Goal: Transaction & Acquisition: Book appointment/travel/reservation

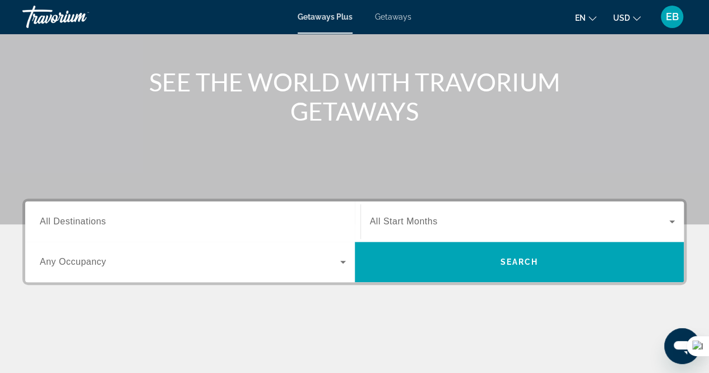
scroll to position [168, 0]
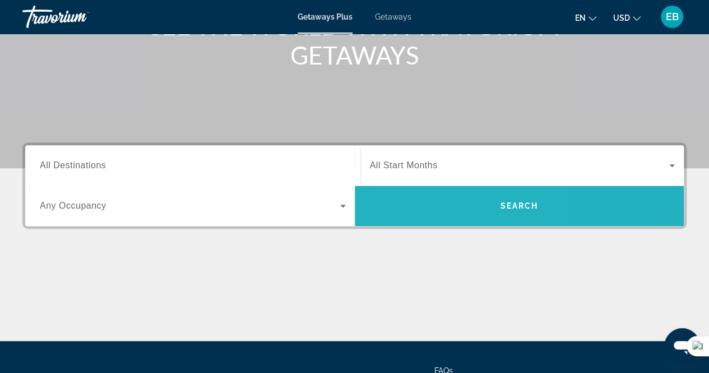
click at [413, 196] on span "Search widget" at bounding box center [520, 205] width 330 height 27
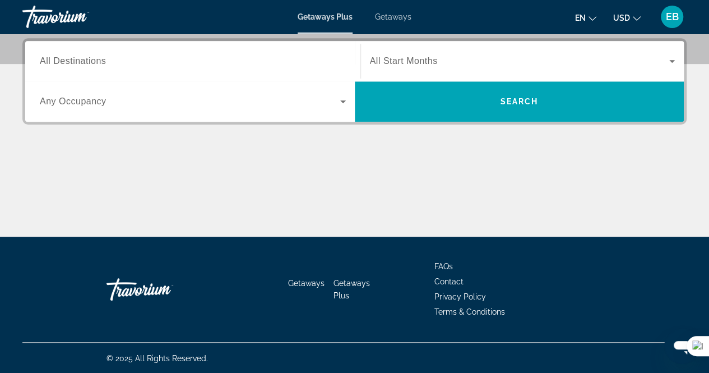
scroll to position [160, 0]
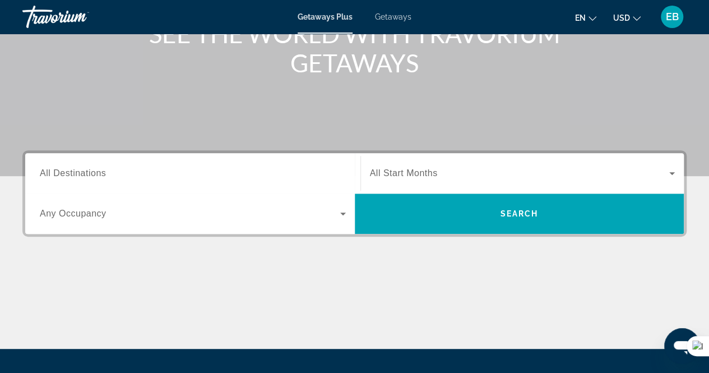
click at [443, 176] on span "Search widget" at bounding box center [520, 172] width 300 height 13
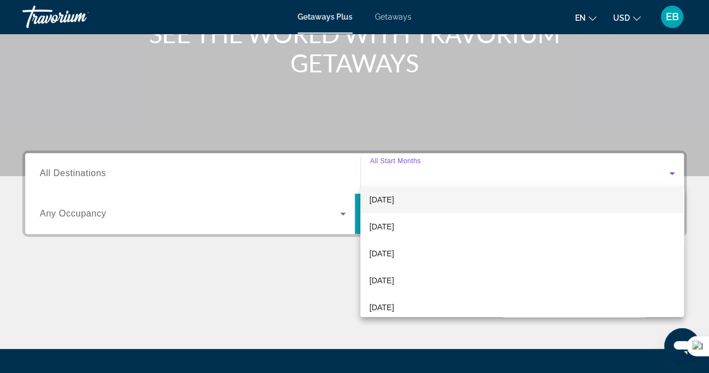
scroll to position [112, 0]
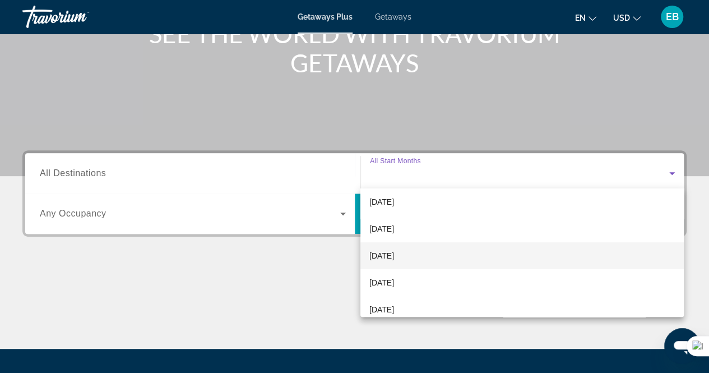
click at [408, 266] on mat-option "February 2026" at bounding box center [521, 255] width 323 height 27
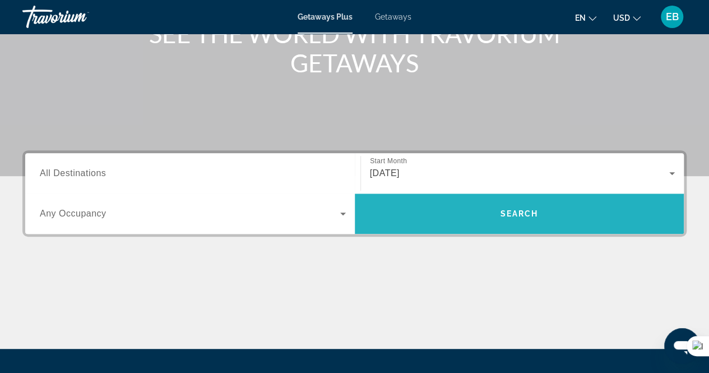
click at [434, 216] on span "Search widget" at bounding box center [520, 213] width 330 height 27
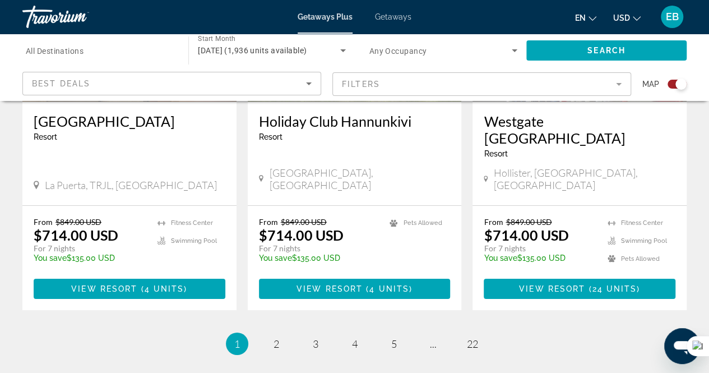
scroll to position [1794, 0]
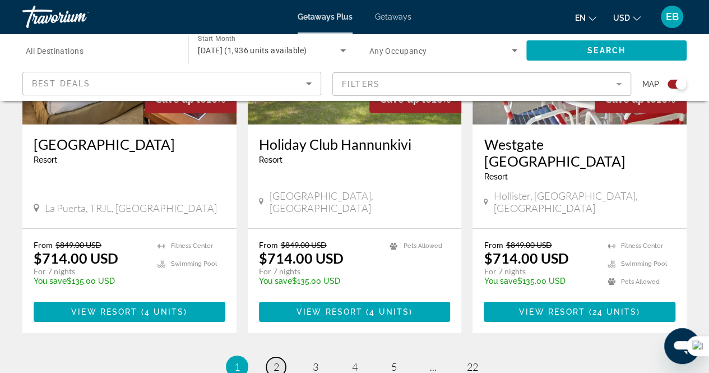
click at [280, 357] on link "page 2" at bounding box center [276, 367] width 20 height 20
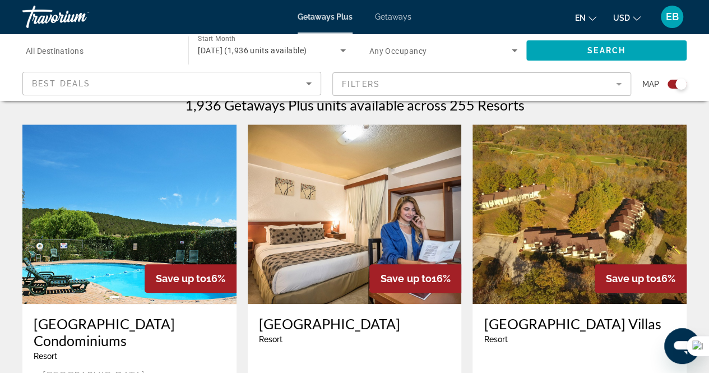
scroll to position [504, 0]
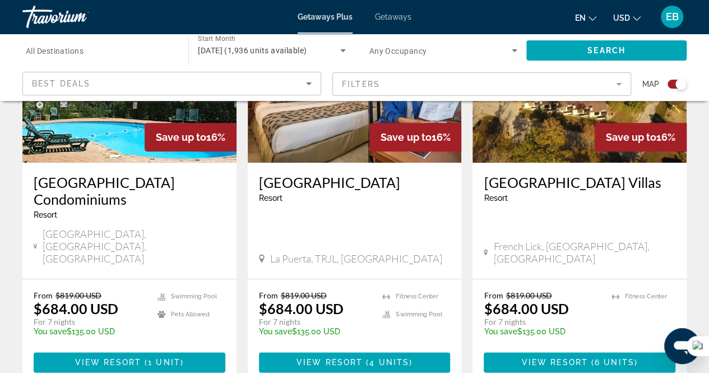
click at [392, 86] on mat-form-field "Filters" at bounding box center [481, 84] width 299 height 24
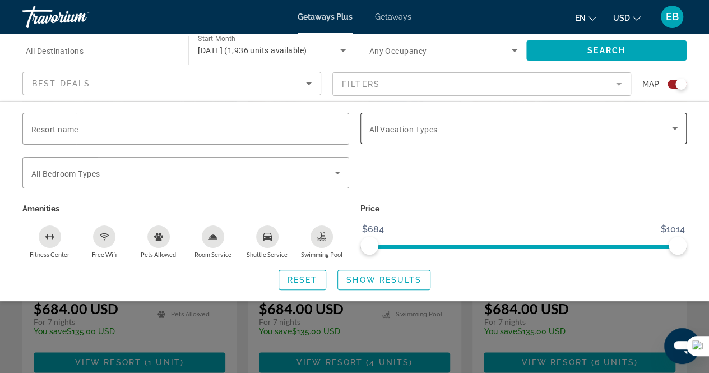
click at [407, 126] on span "All Vacation Types" at bounding box center [403, 129] width 68 height 9
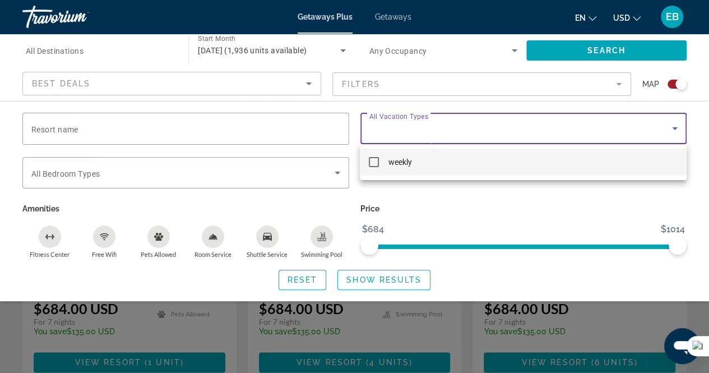
click at [407, 126] on div at bounding box center [354, 186] width 709 height 373
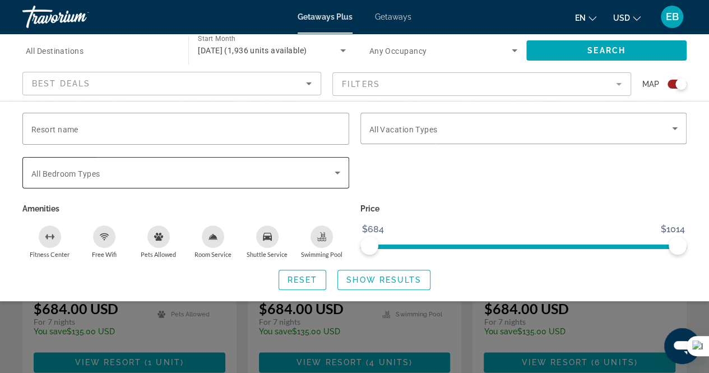
click at [303, 179] on div "Search widget" at bounding box center [185, 172] width 309 height 31
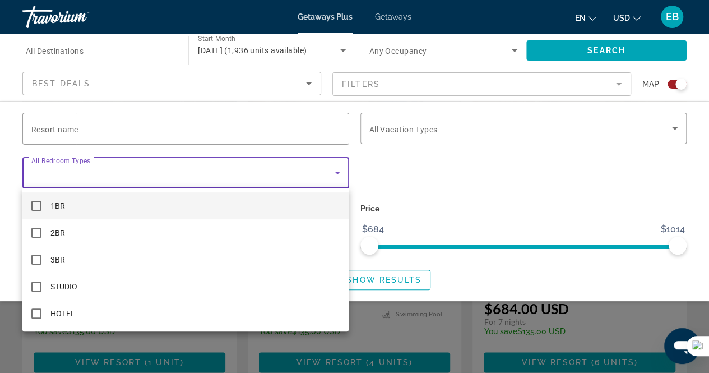
click at [303, 179] on div at bounding box center [354, 186] width 709 height 373
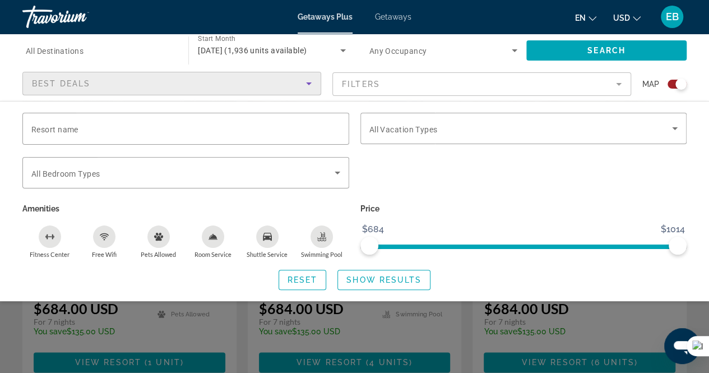
click at [314, 82] on icon "Sort by" at bounding box center [308, 83] width 13 height 13
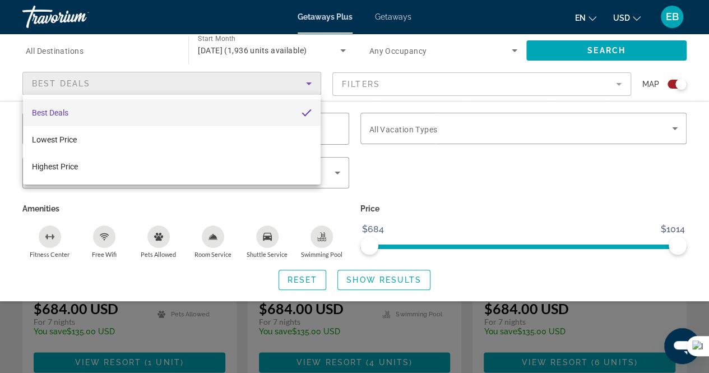
click at [178, 117] on mat-option "Best Deals" at bounding box center [172, 112] width 298 height 27
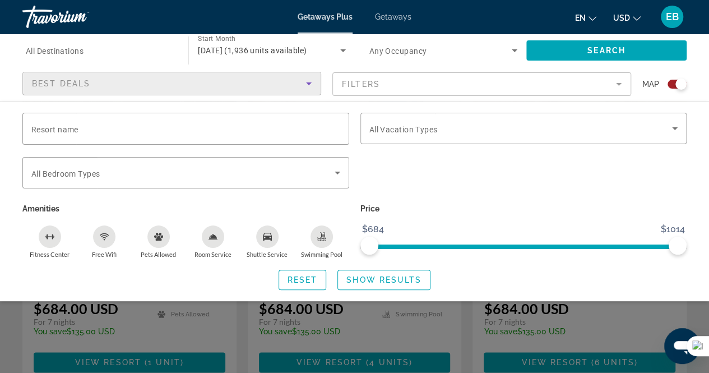
click at [246, 87] on div "Best Deals" at bounding box center [169, 83] width 274 height 13
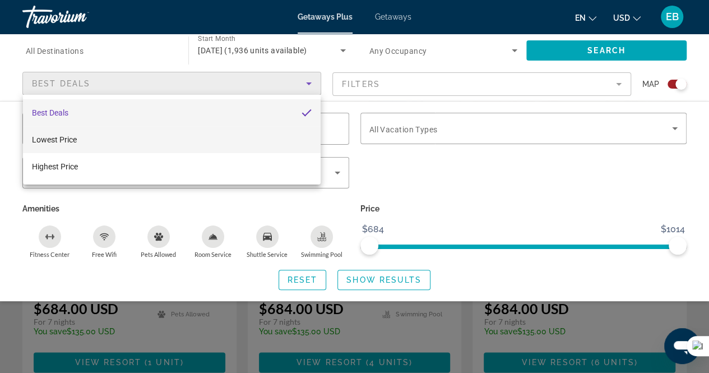
click at [180, 138] on mat-option "Lowest Price" at bounding box center [172, 139] width 298 height 27
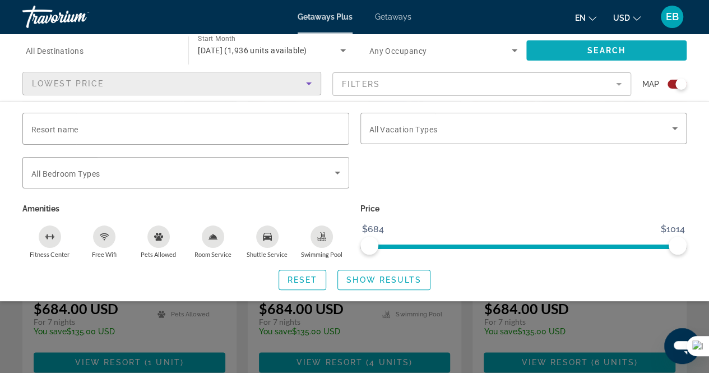
click at [610, 49] on span "Search" at bounding box center [606, 50] width 38 height 9
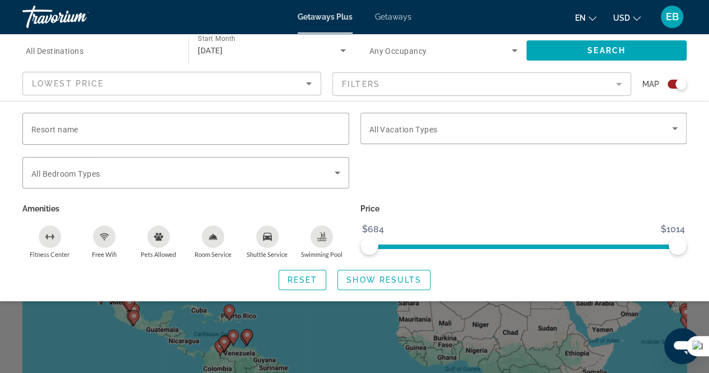
click at [583, 322] on div "Search widget" at bounding box center [354, 270] width 709 height 205
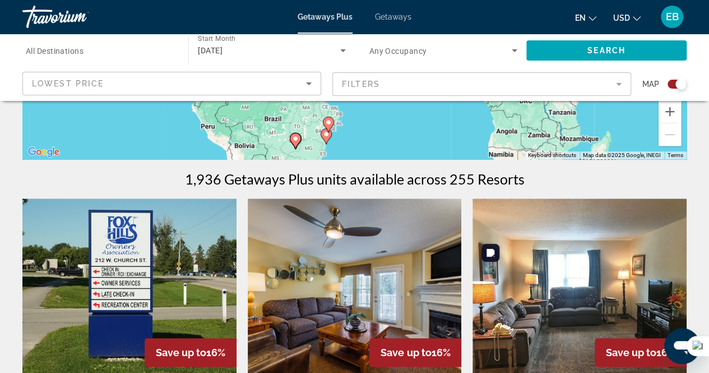
scroll to position [168, 0]
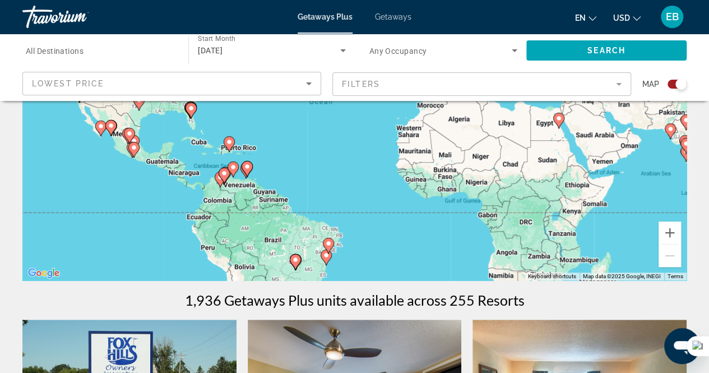
click at [296, 80] on div "Lowest Price" at bounding box center [169, 83] width 274 height 13
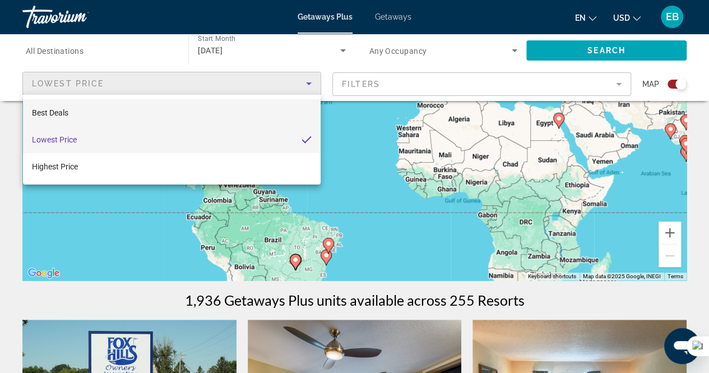
click at [161, 122] on mat-option "Best Deals" at bounding box center [172, 112] width 298 height 27
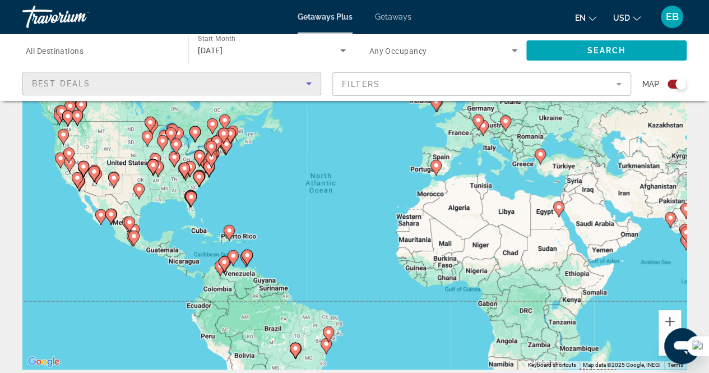
scroll to position [56, 0]
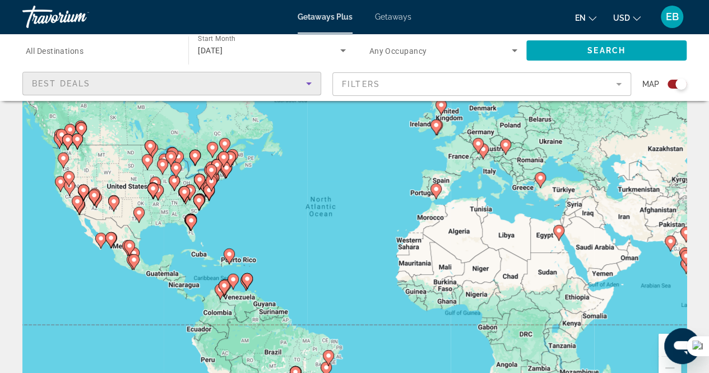
click at [435, 189] on image "Main content" at bounding box center [436, 189] width 7 height 7
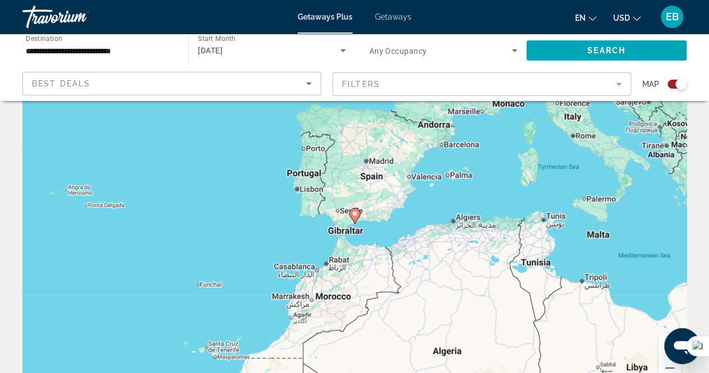
click at [357, 217] on icon "Main content" at bounding box center [354, 216] width 10 height 15
type input "**********"
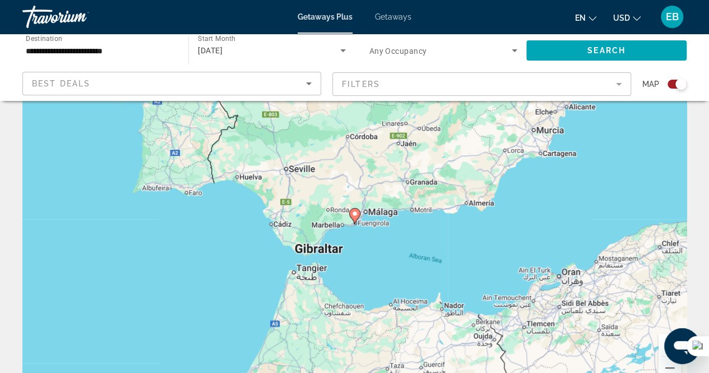
click at [355, 212] on image "Main content" at bounding box center [354, 213] width 7 height 7
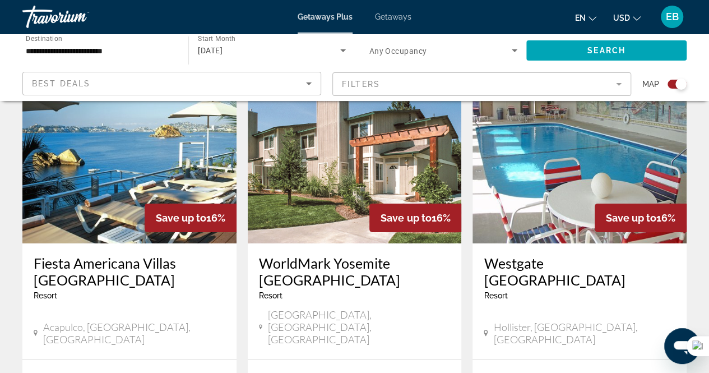
scroll to position [1738, 0]
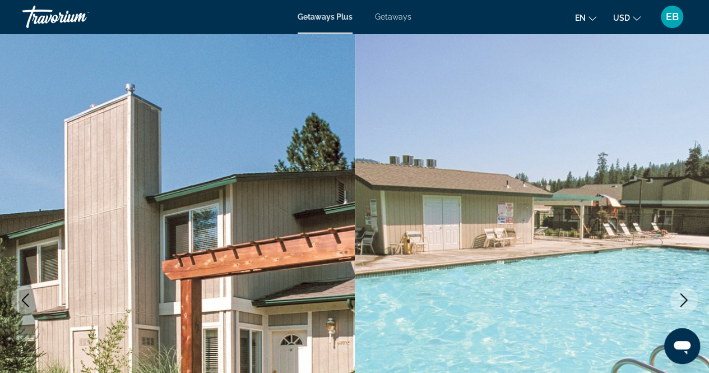
click at [663, 23] on div "EB" at bounding box center [672, 17] width 22 height 22
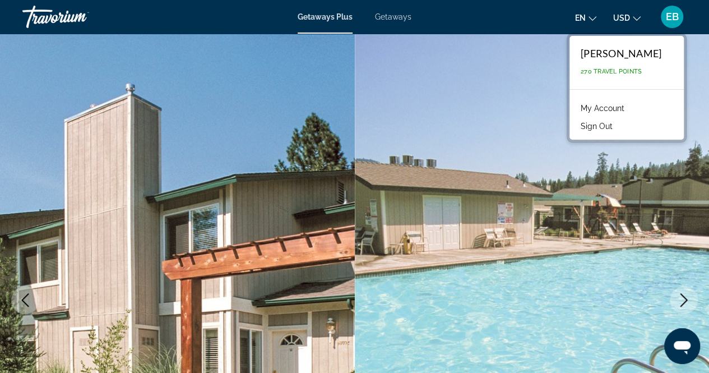
click at [626, 109] on link "My Account" at bounding box center [602, 108] width 55 height 15
